Goal: Transaction & Acquisition: Purchase product/service

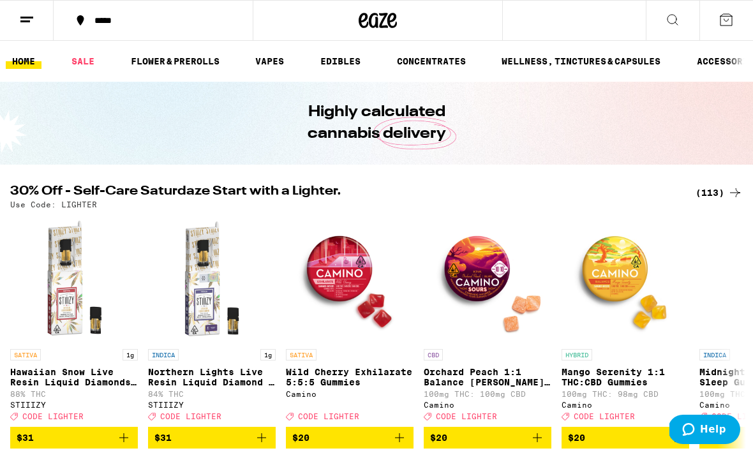
click at [671, 24] on icon at bounding box center [672, 19] width 15 height 15
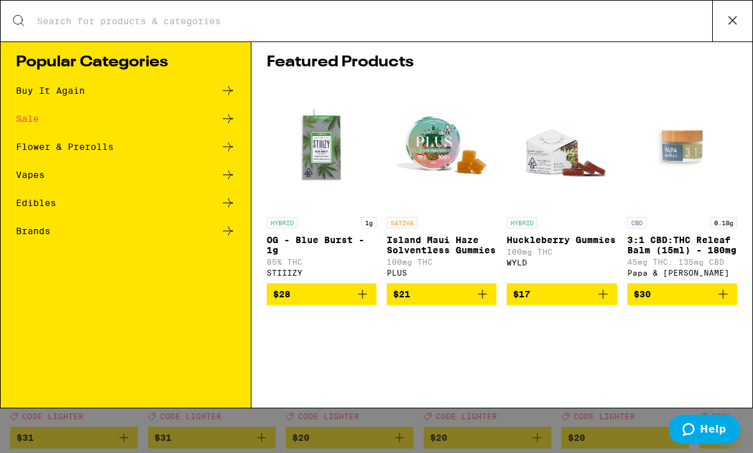
click at [554, 70] on h1 "Featured Products" at bounding box center [502, 62] width 470 height 15
click at [731, 20] on icon at bounding box center [732, 20] width 19 height 19
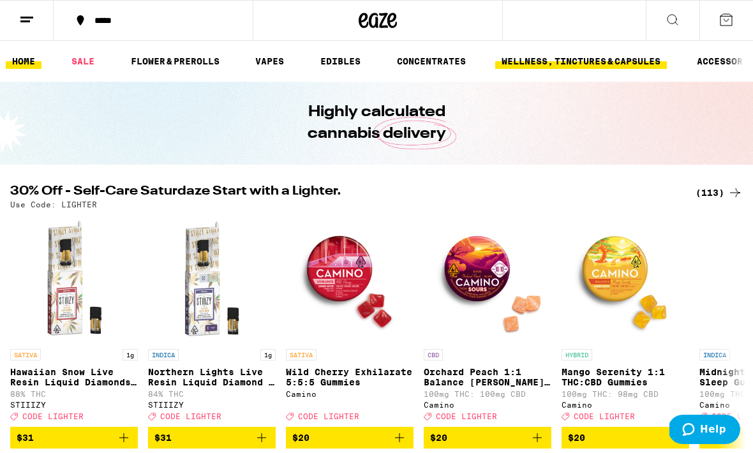
click at [619, 61] on link "WELLNESS, TINCTURES & CAPSULES" at bounding box center [581, 61] width 172 height 15
